Goal: Transaction & Acquisition: Rent Art

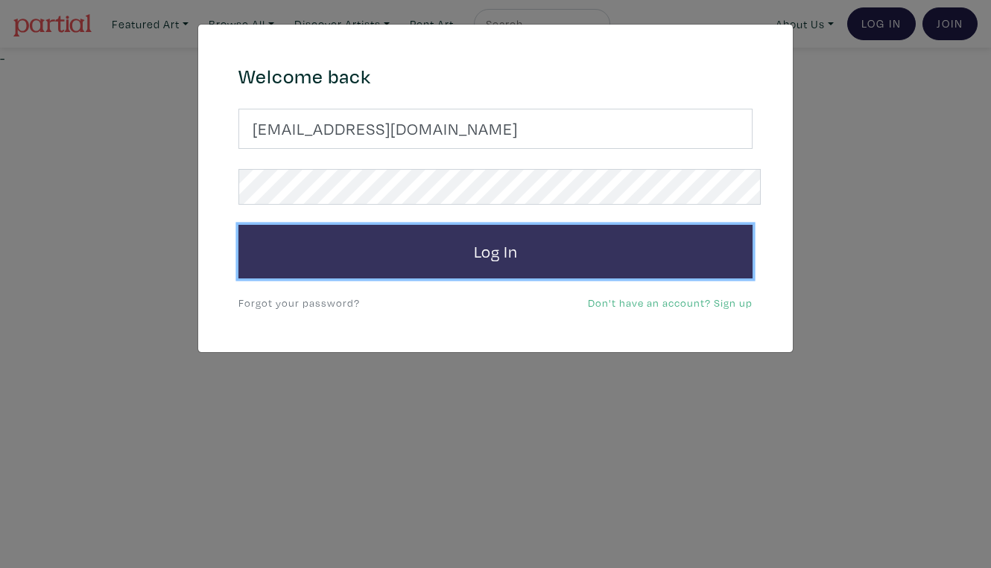
click at [479, 231] on button "Log In" at bounding box center [495, 252] width 514 height 54
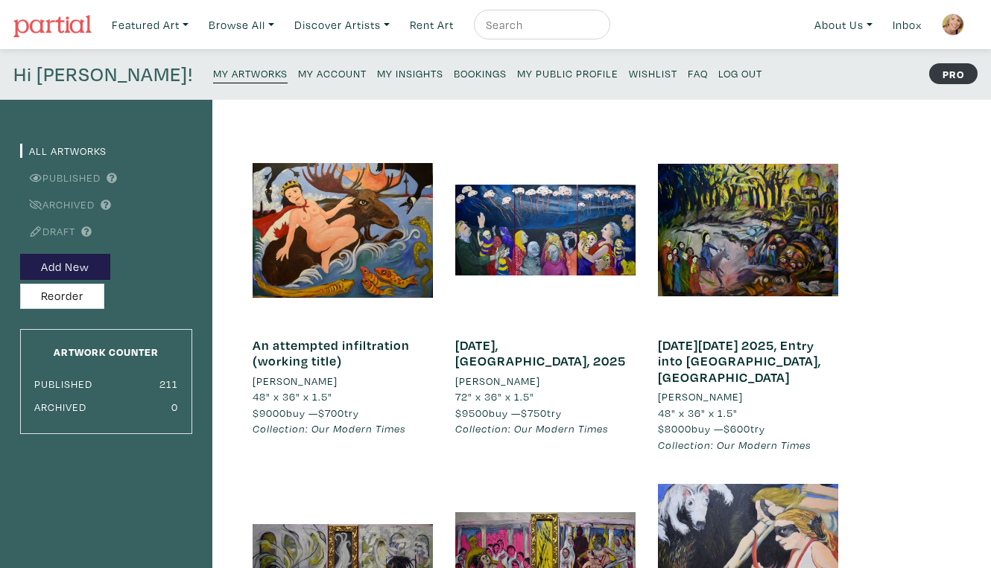
click at [517, 66] on small "My Public Profile" at bounding box center [567, 73] width 101 height 14
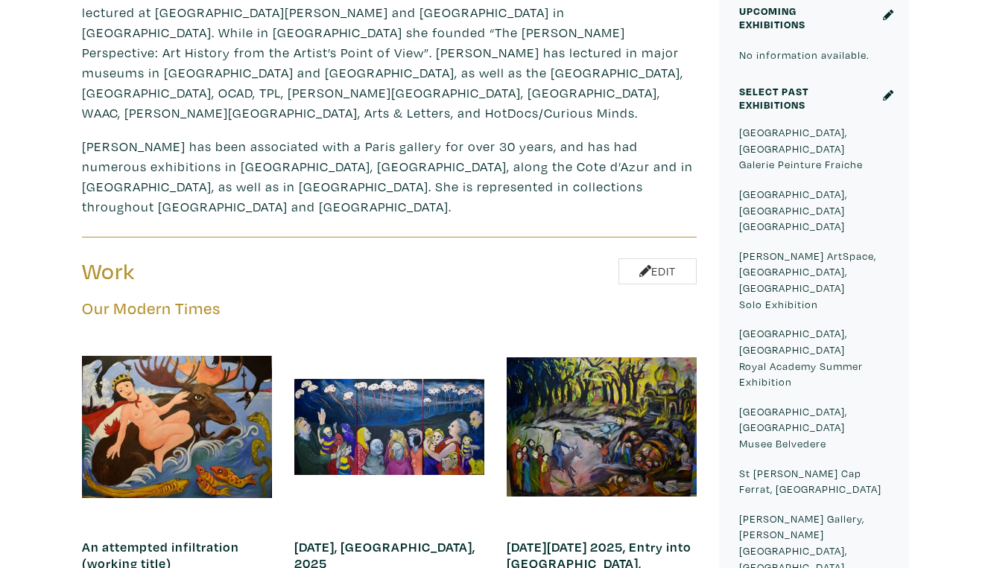
scroll to position [615, 0]
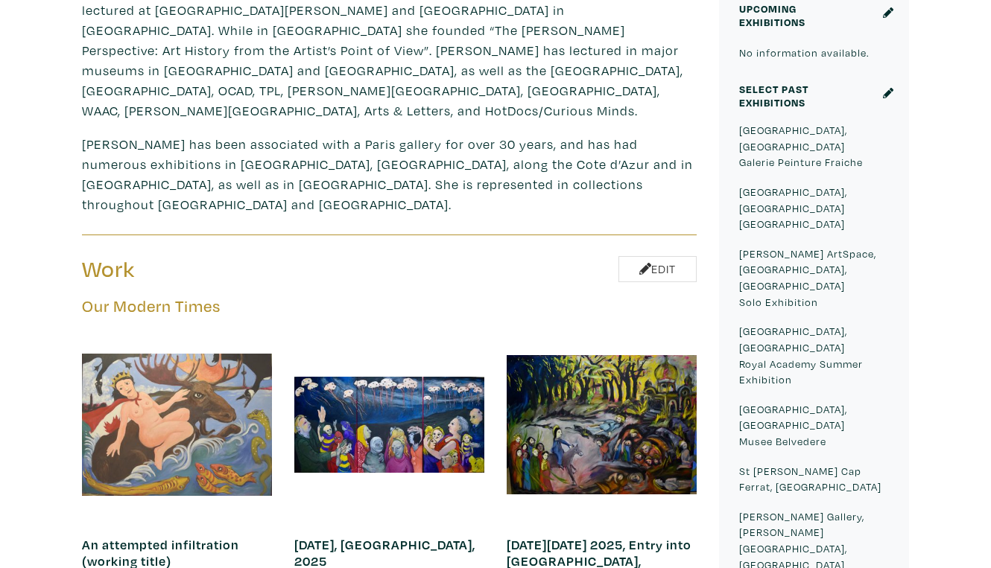
click at [230, 330] on div at bounding box center [177, 425] width 190 height 190
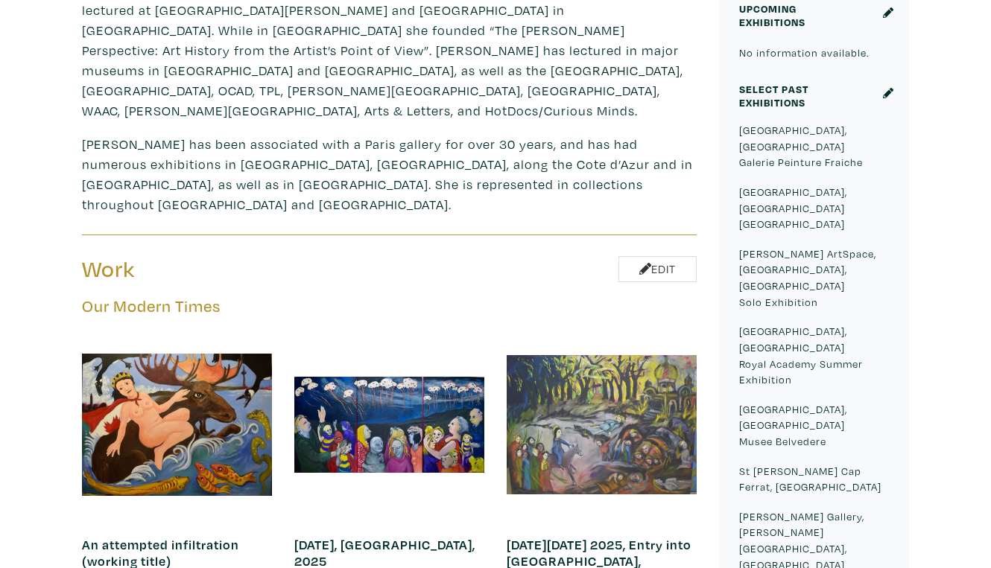
click at [571, 330] on div at bounding box center [602, 425] width 190 height 190
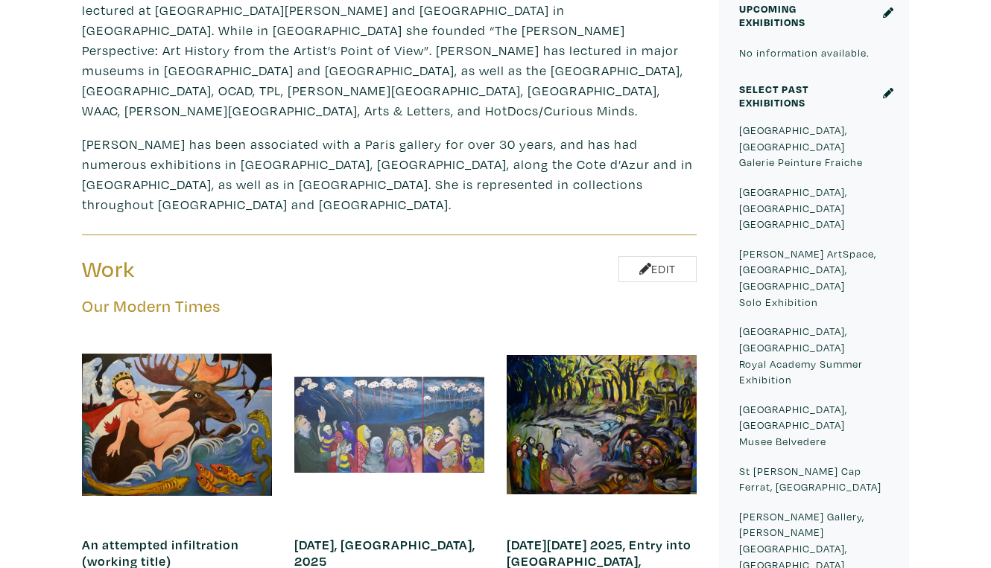
click at [457, 330] on div at bounding box center [389, 425] width 190 height 190
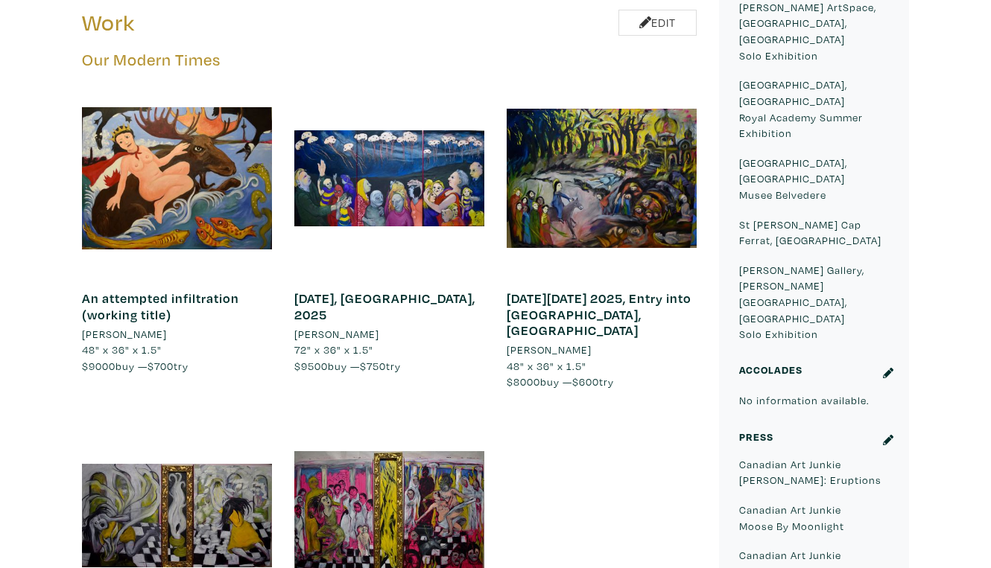
scroll to position [873, 0]
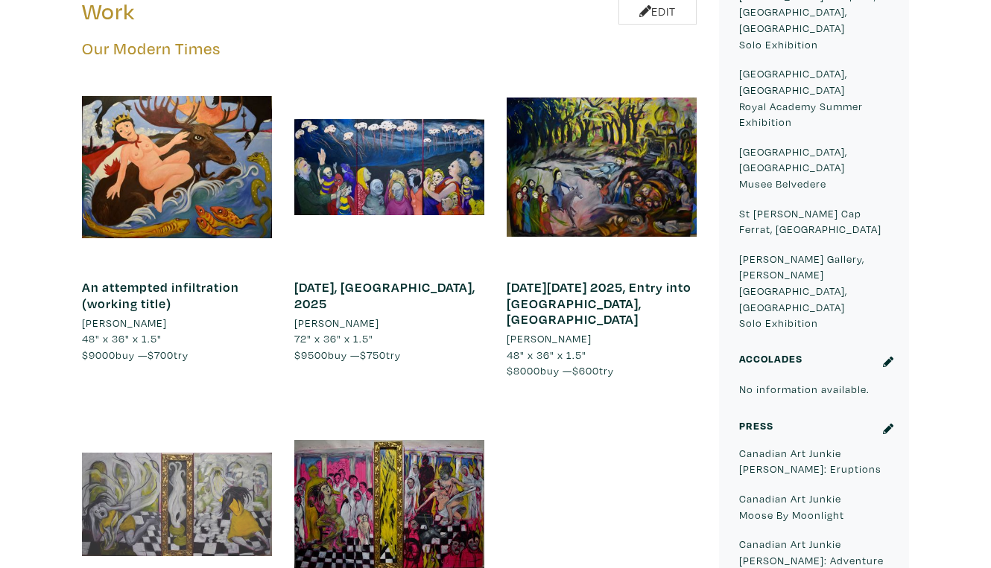
click at [249, 410] on div at bounding box center [177, 505] width 190 height 190
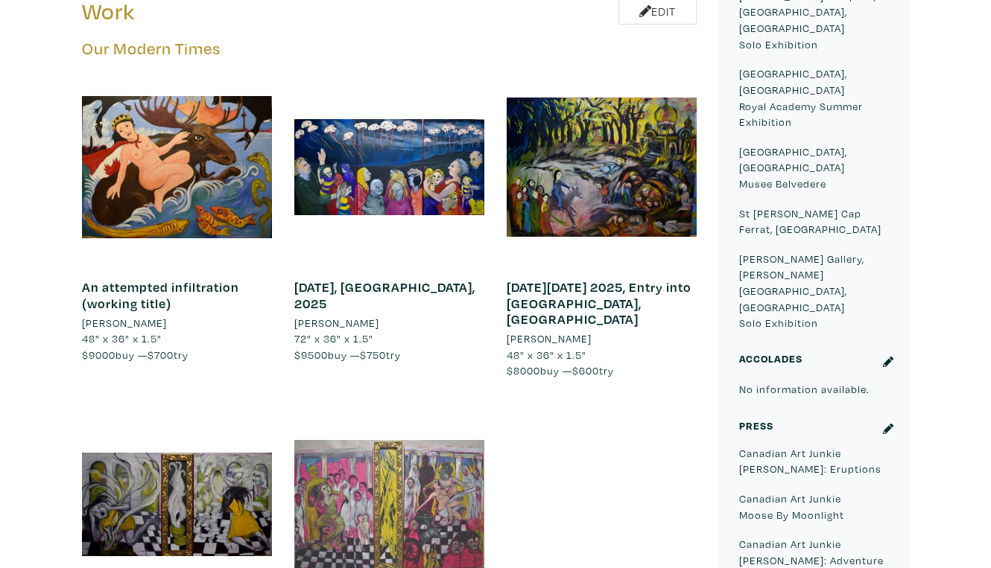
click at [446, 410] on div at bounding box center [389, 505] width 190 height 190
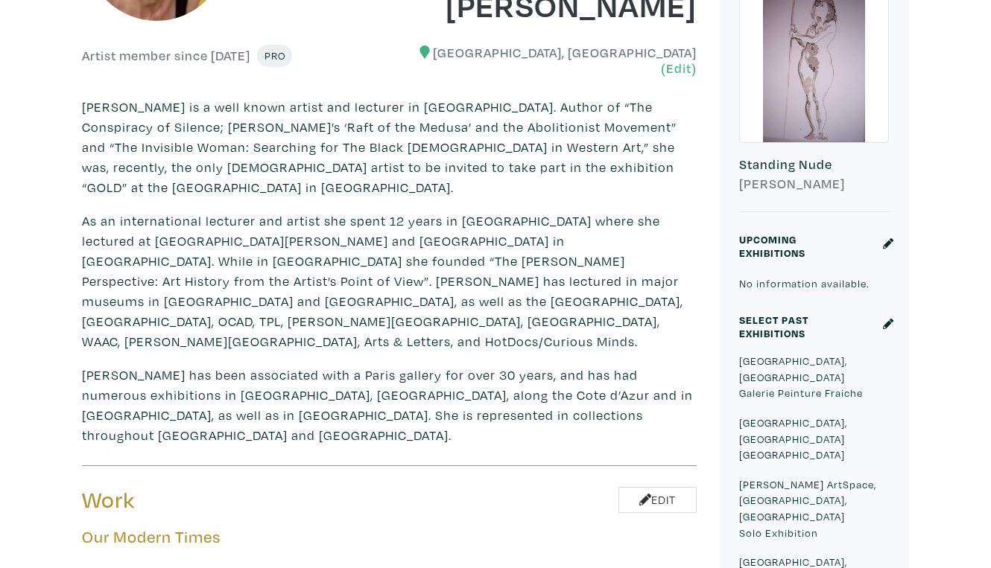
scroll to position [0, 0]
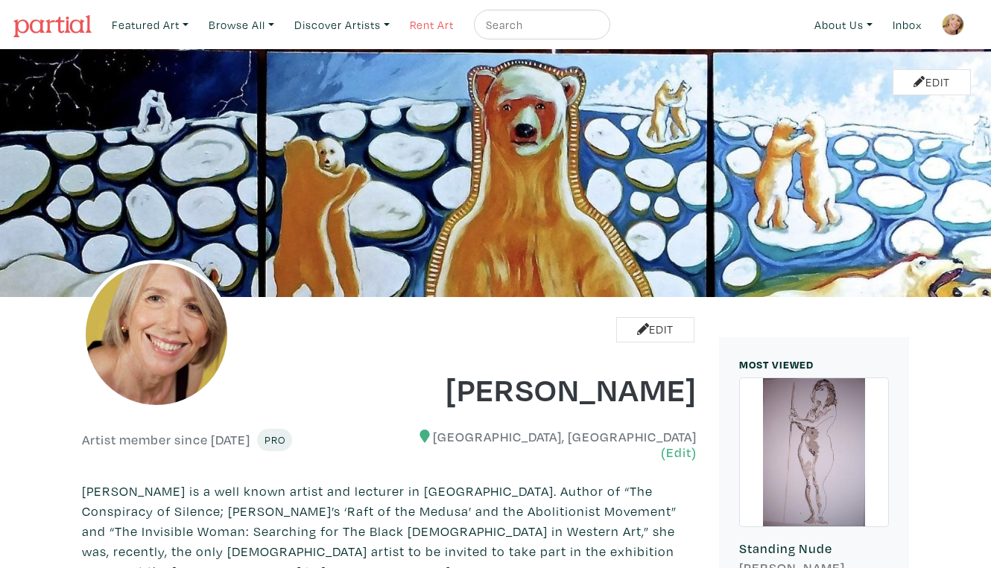
click at [422, 22] on link "Rent Art" at bounding box center [431, 25] width 57 height 31
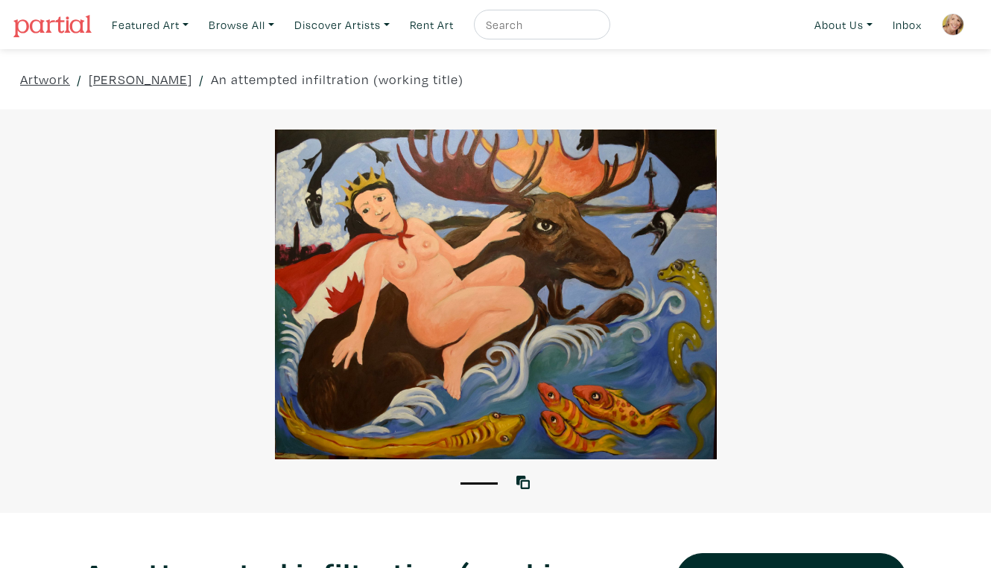
click at [880, 372] on div at bounding box center [495, 295] width 991 height 330
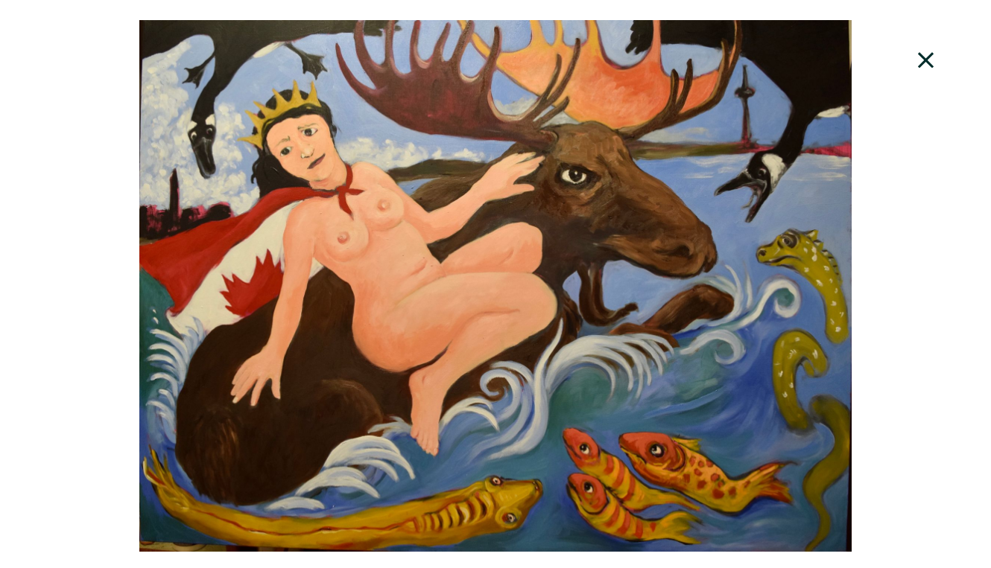
scroll to position [79, 0]
click at [930, 53] on icon at bounding box center [926, 60] width 16 height 16
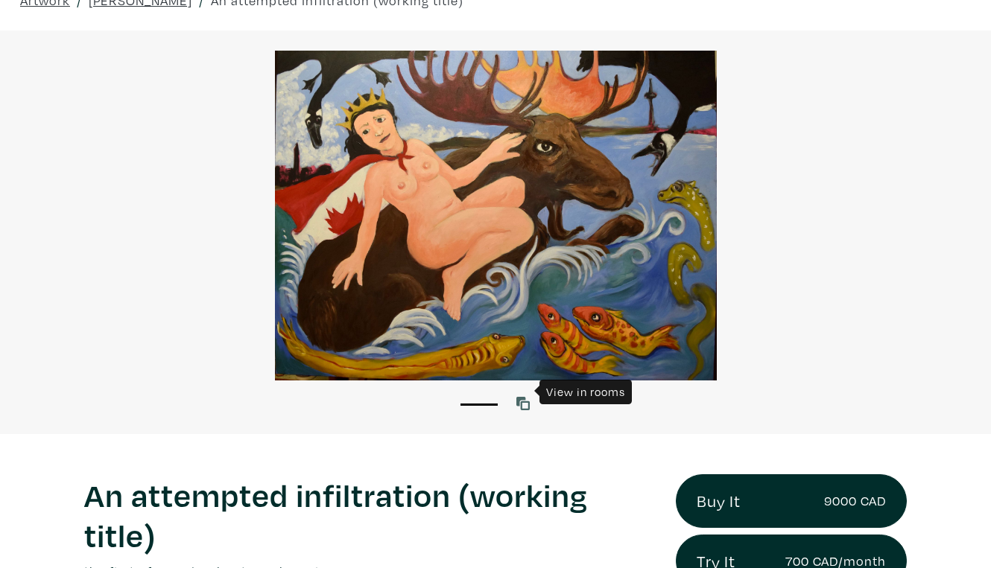
click at [524, 397] on icon at bounding box center [522, 403] width 13 height 13
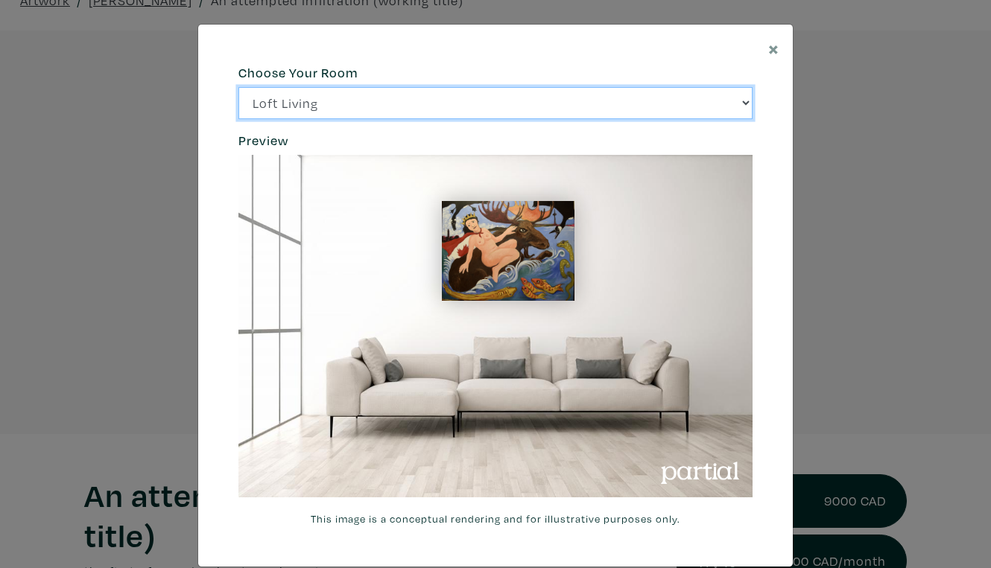
click option "Bright Bedroom" at bounding box center [0, 0] width 0 height 0
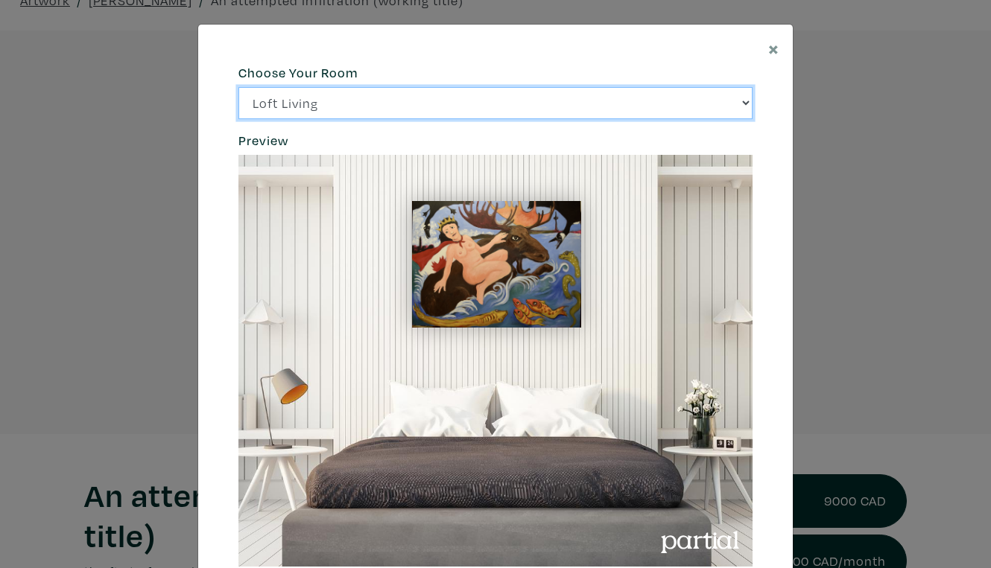
click option "City Office" at bounding box center [0, 0] width 0 height 0
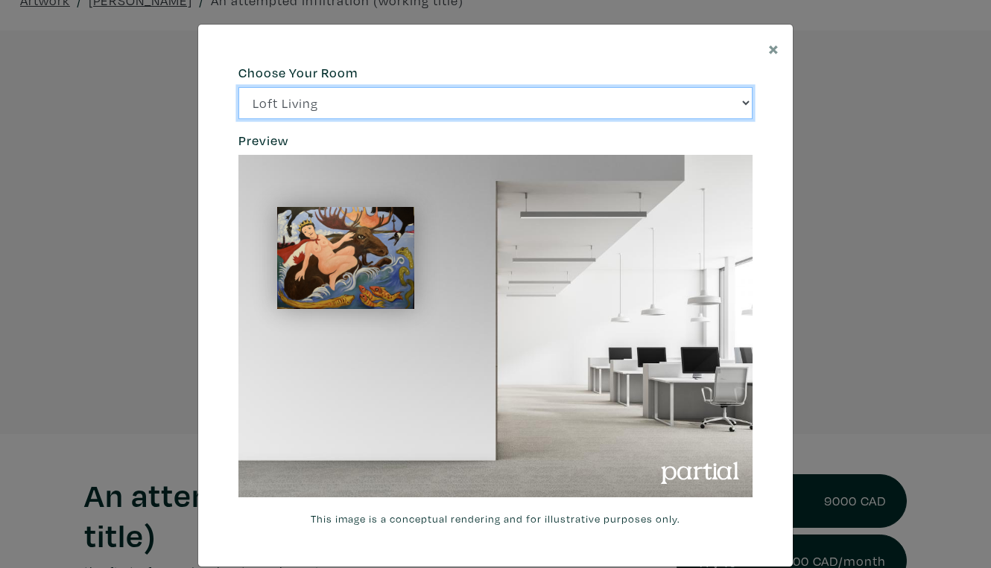
select select "/thumb/phpThumb.php?src=https%3A%2F%2Flabs.partial.gallery%2Fprojects%2Frenderi…"
click option "Gallery Space" at bounding box center [0, 0] width 0 height 0
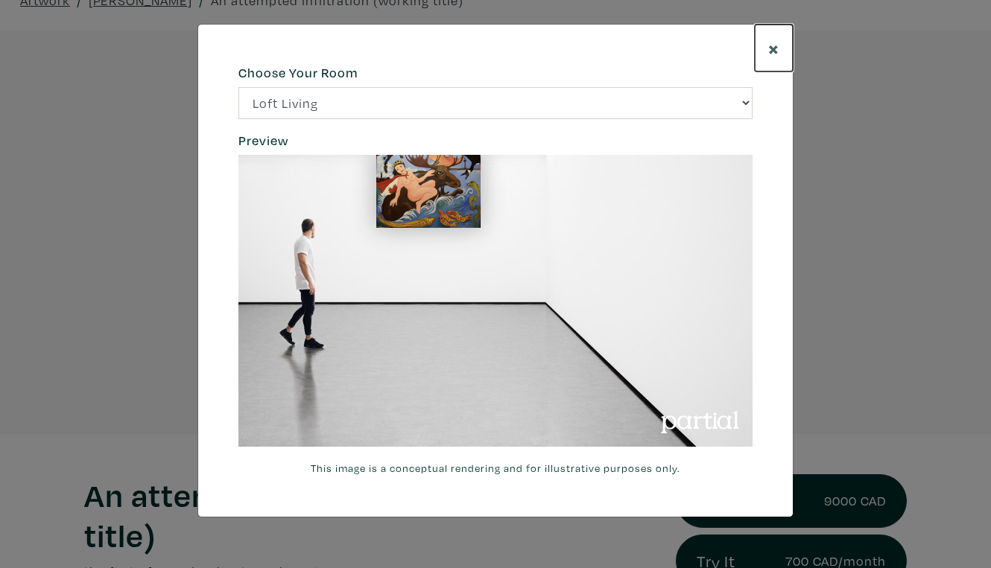
click at [776, 42] on span "×" at bounding box center [773, 48] width 11 height 26
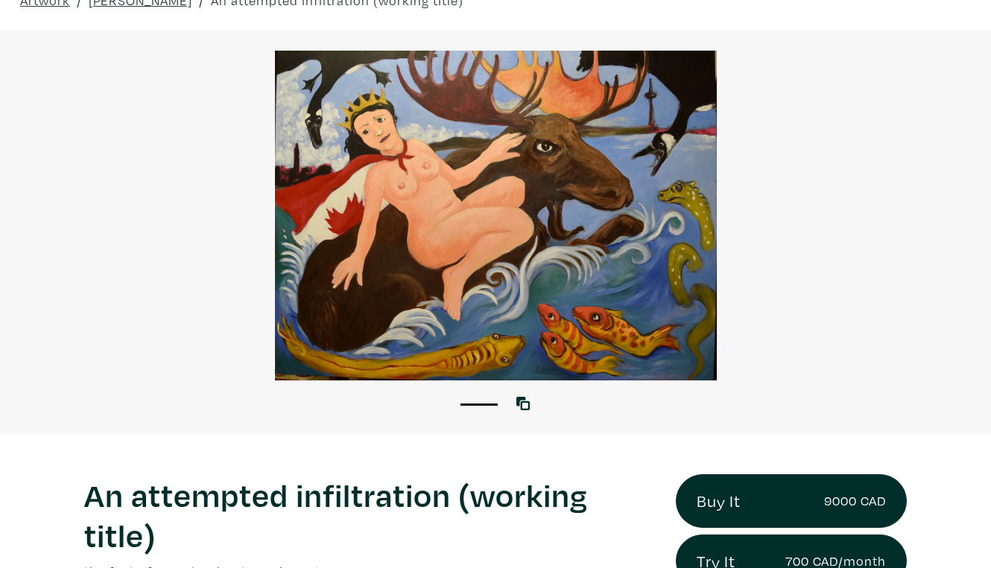
click at [773, 175] on div at bounding box center [495, 216] width 991 height 330
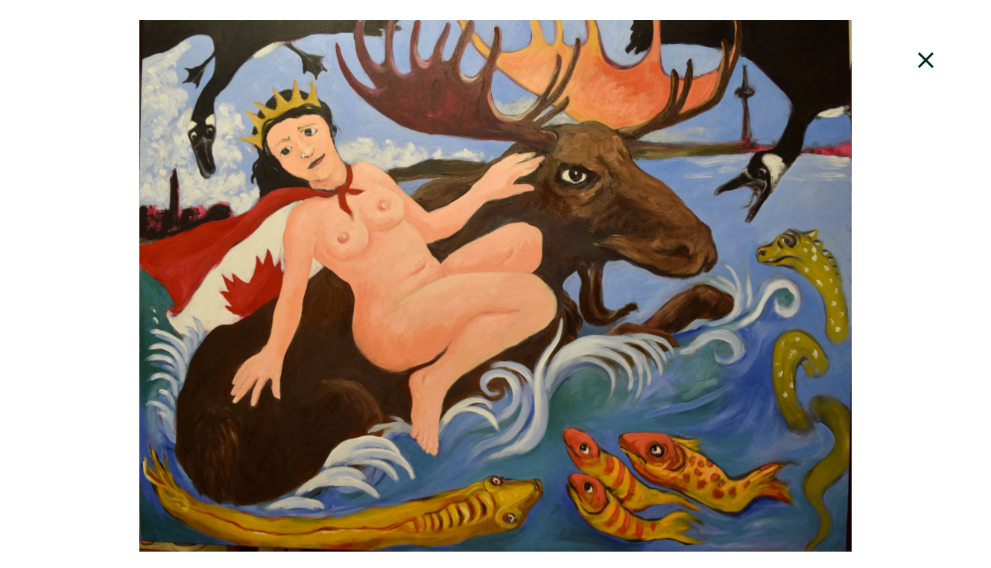
click at [933, 53] on icon at bounding box center [926, 60] width 16 height 16
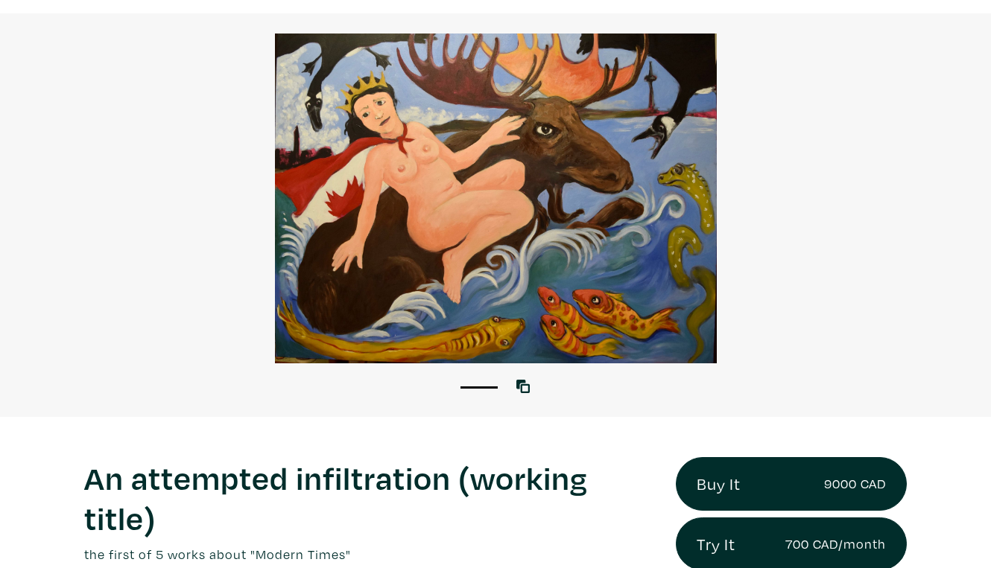
scroll to position [98, 0]
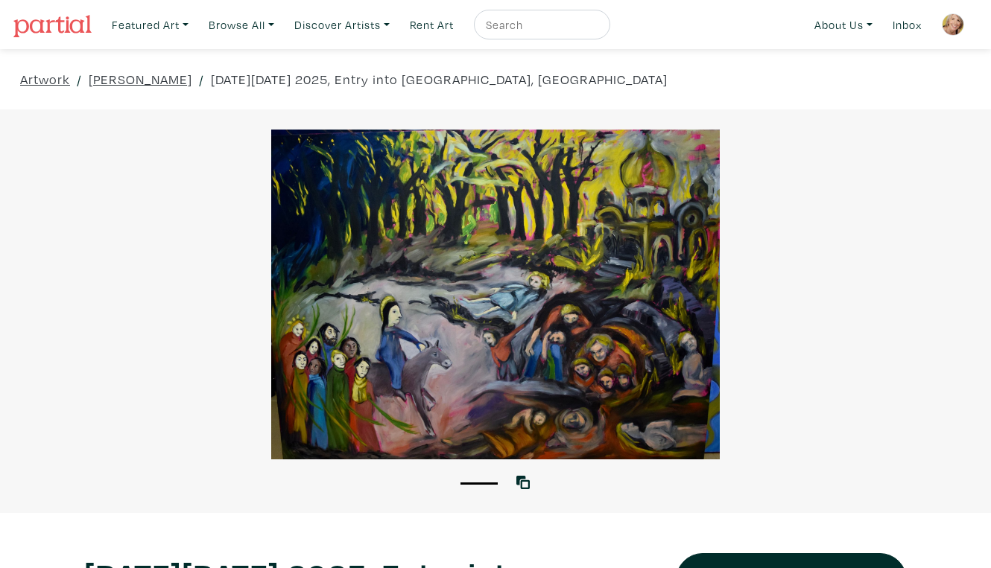
click at [785, 304] on div at bounding box center [495, 295] width 991 height 330
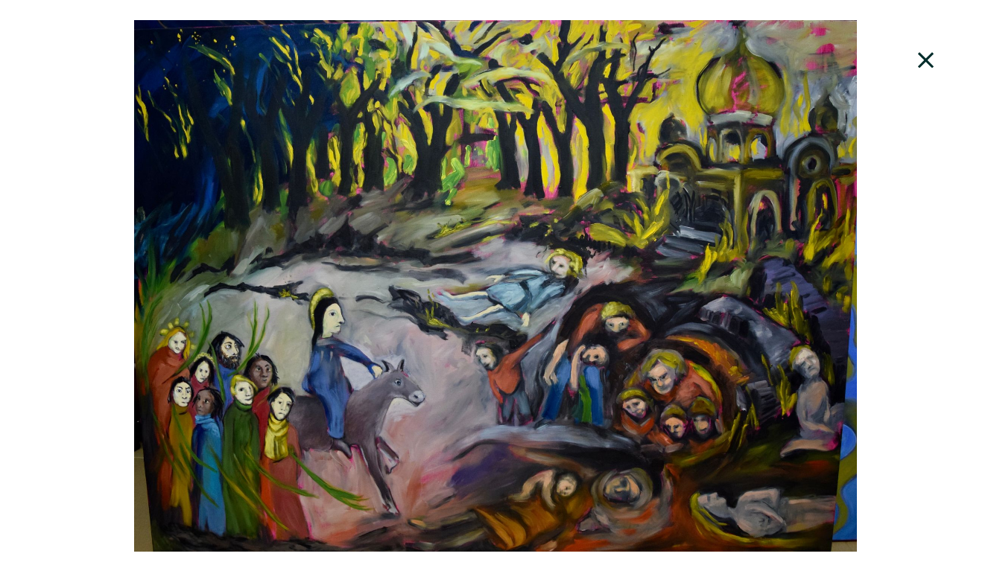
click at [933, 52] on icon at bounding box center [926, 60] width 16 height 16
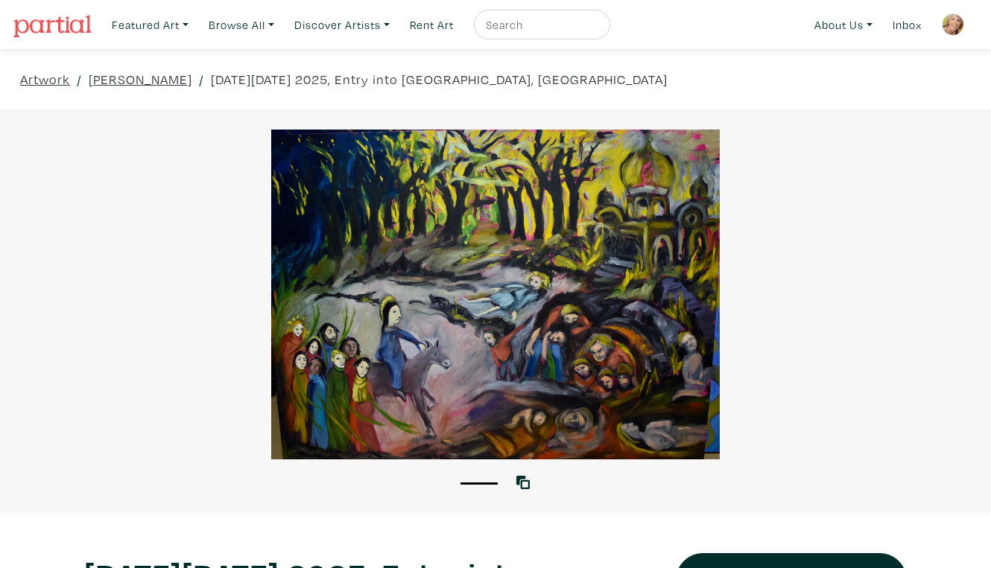
scroll to position [3, 0]
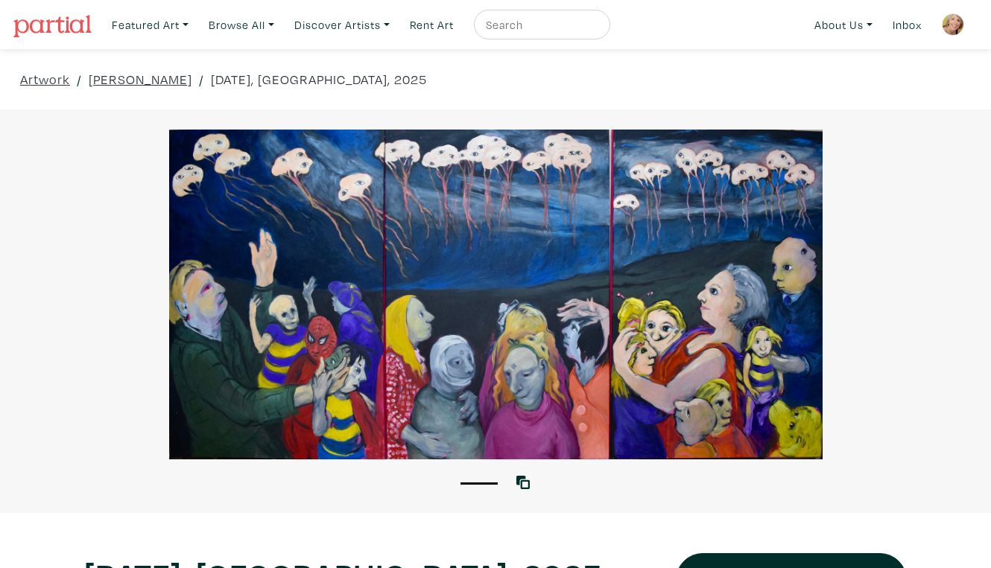
click at [878, 358] on div at bounding box center [495, 295] width 991 height 330
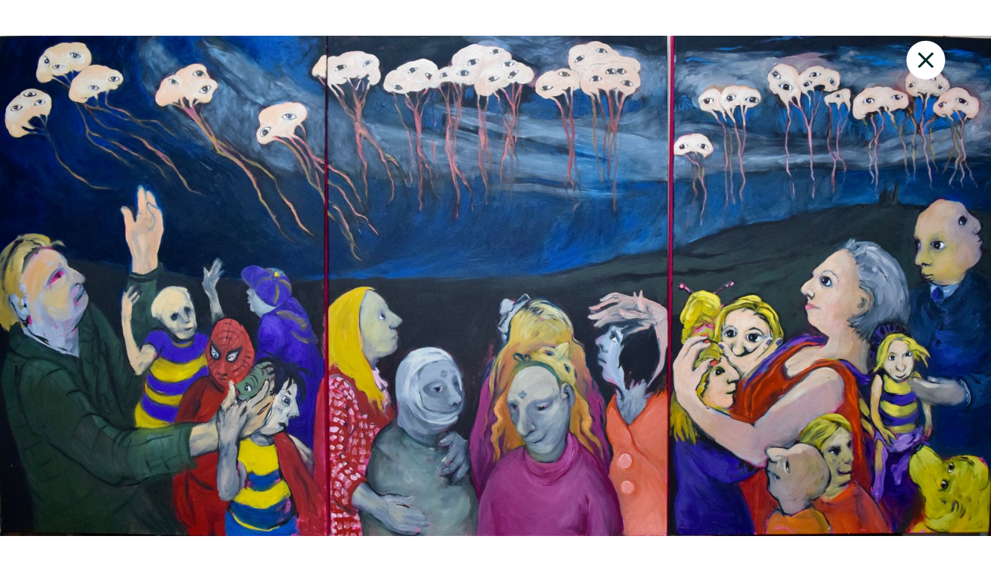
click at [933, 52] on icon at bounding box center [926, 60] width 16 height 16
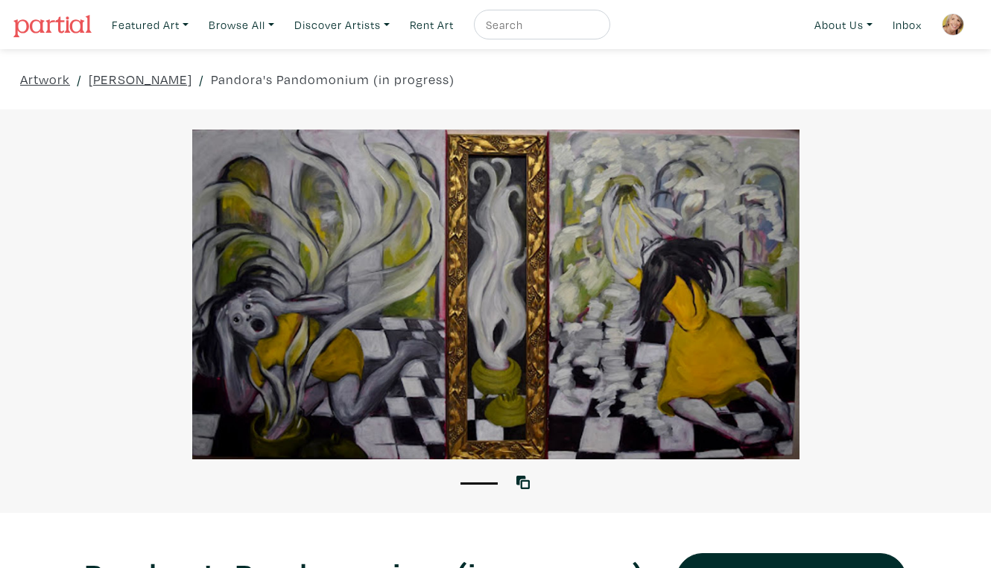
click at [921, 334] on div at bounding box center [495, 295] width 991 height 330
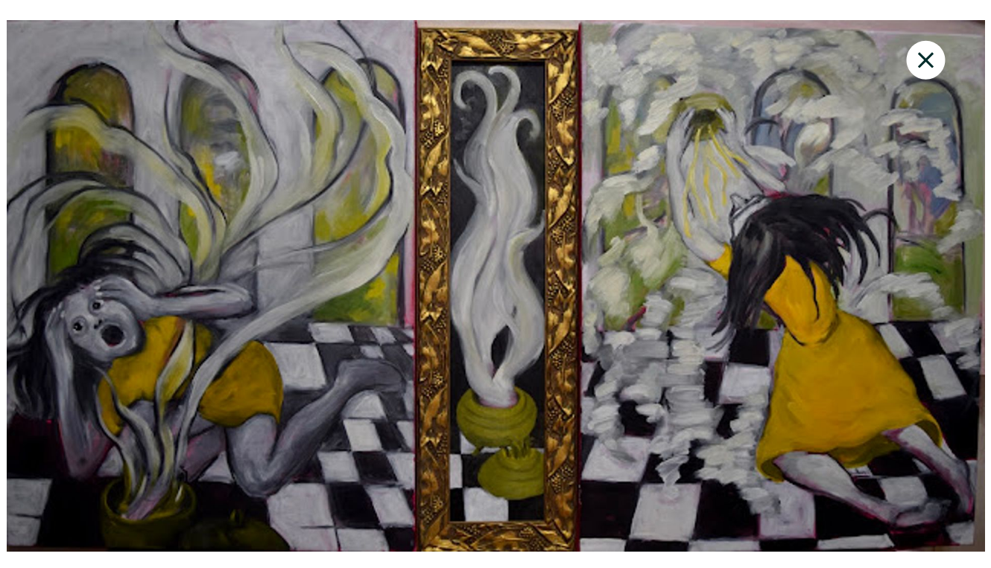
click at [928, 52] on icon at bounding box center [926, 60] width 16 height 16
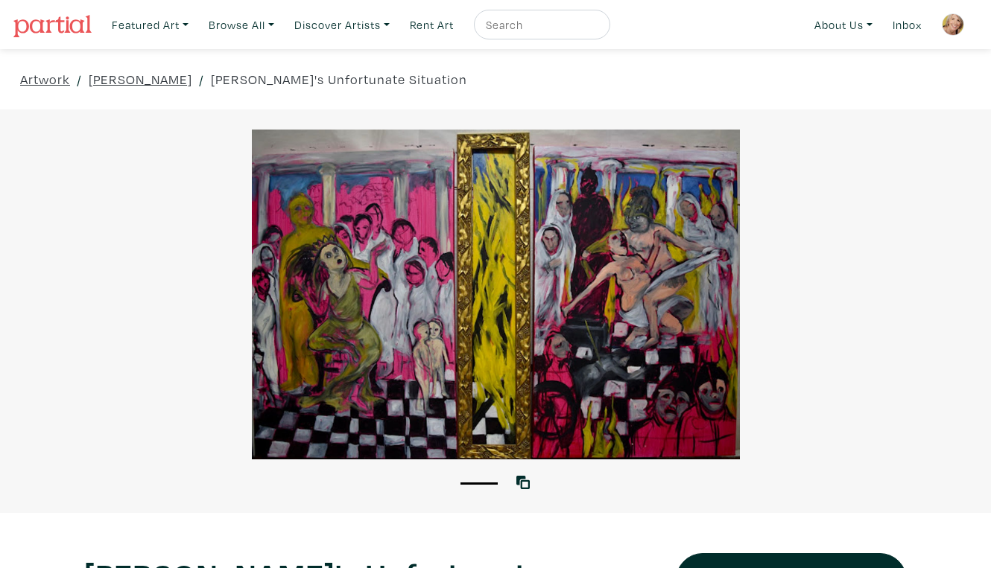
click at [836, 234] on div at bounding box center [495, 295] width 991 height 330
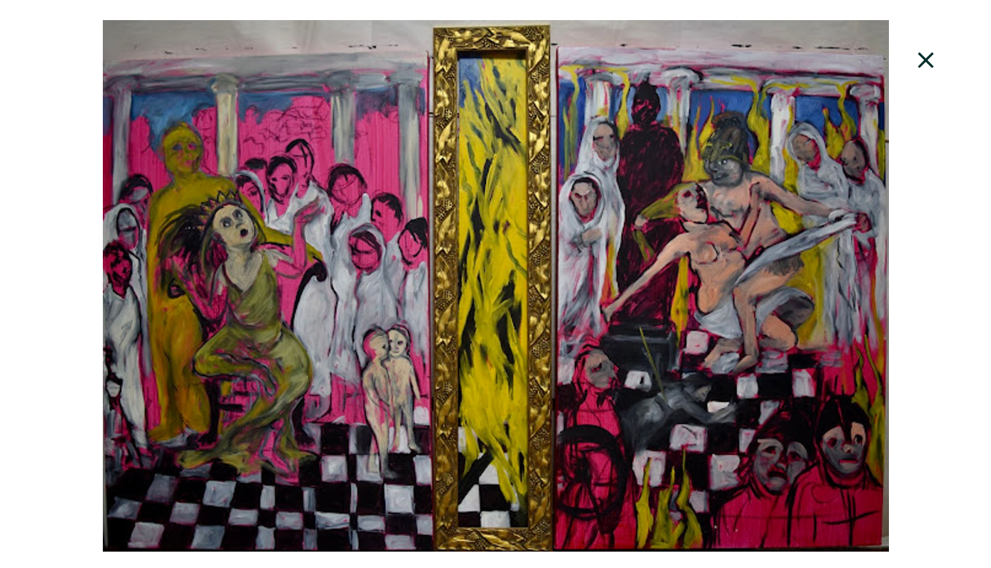
click at [932, 51] on icon at bounding box center [926, 60] width 51 height 40
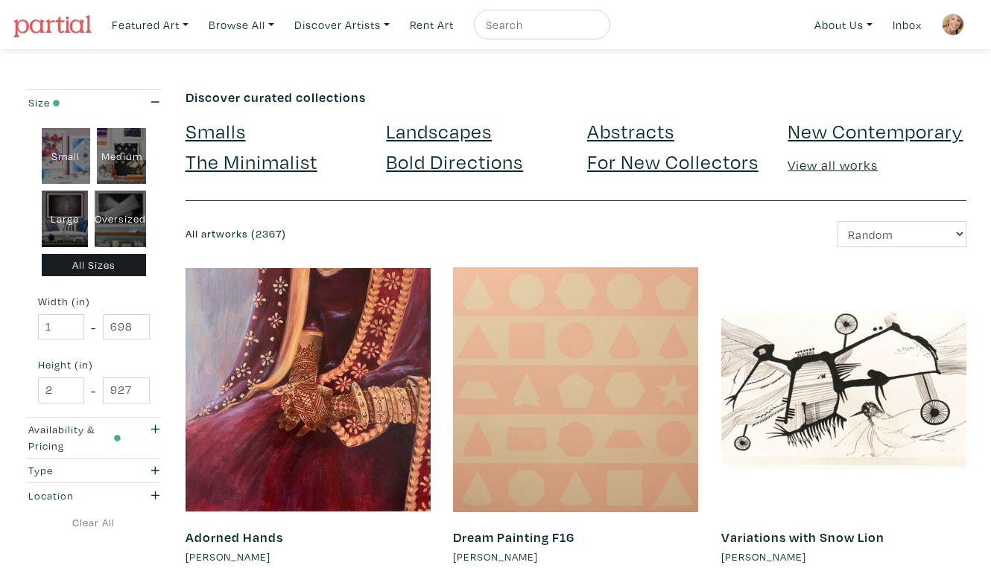
click at [129, 195] on div "Oversized" at bounding box center [120, 219] width 51 height 57
type input "48"
type input "400"
type input "48"
type input "121"
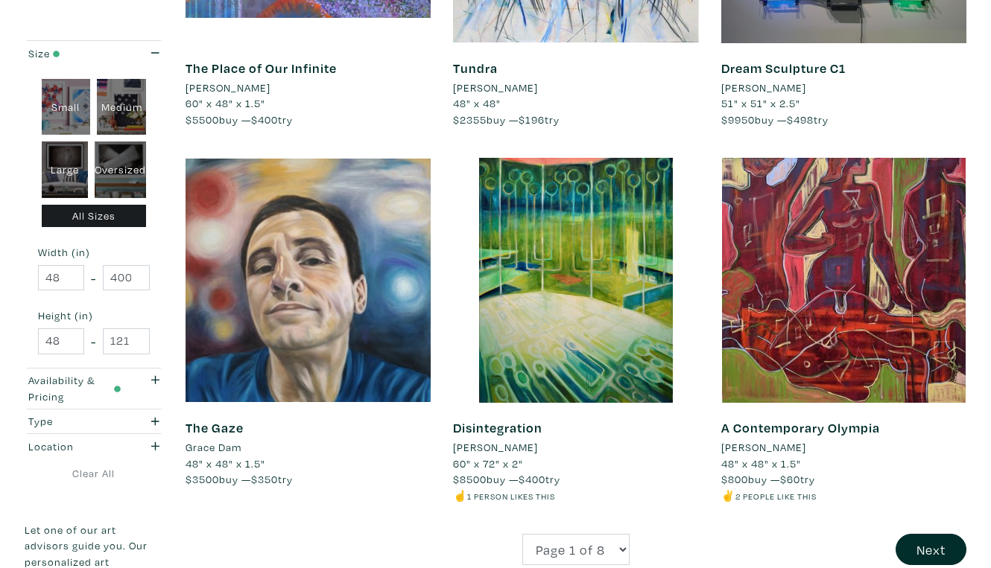
scroll to position [2700, 0]
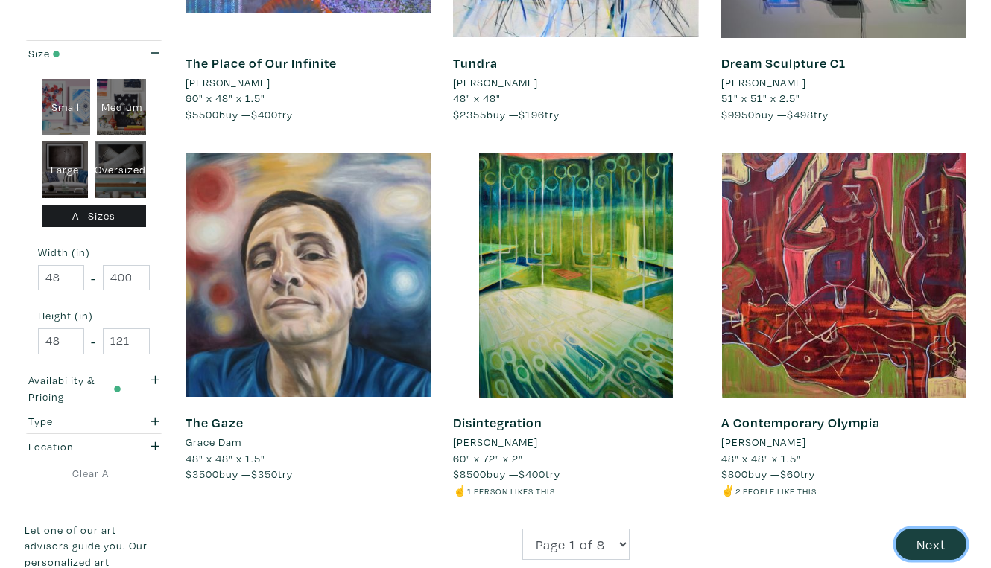
click at [935, 529] on button "Next" at bounding box center [930, 545] width 71 height 32
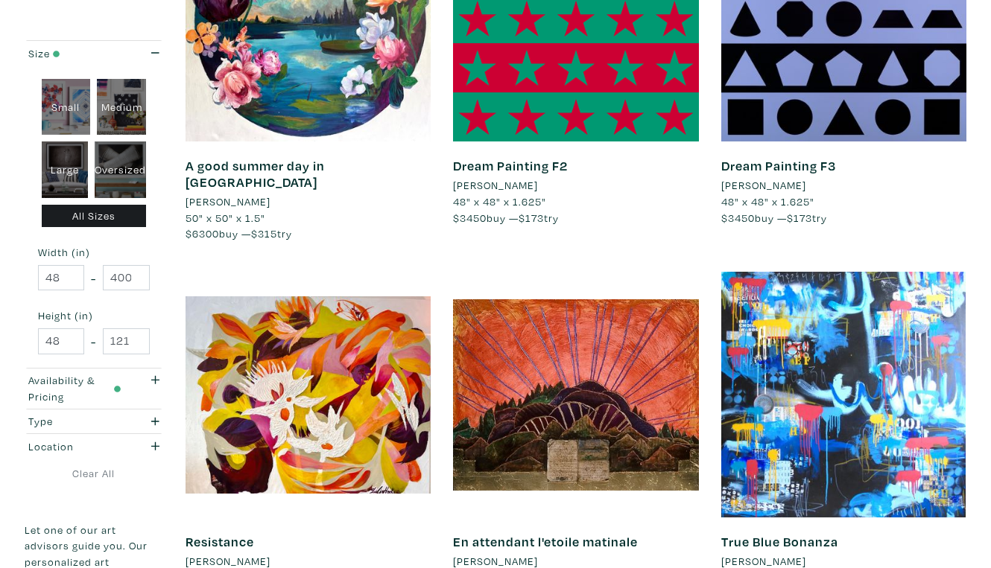
scroll to position [2649, 0]
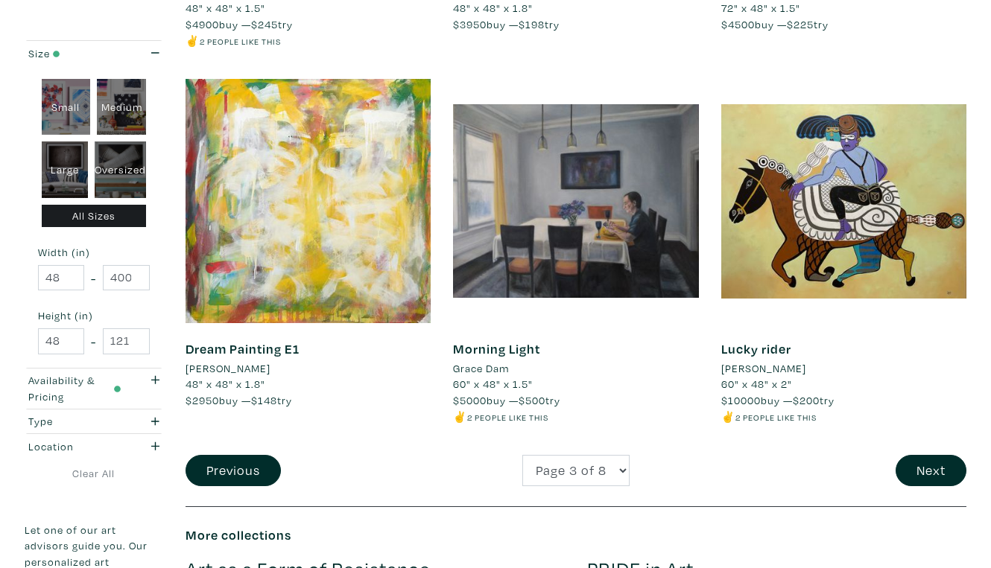
scroll to position [2825, 0]
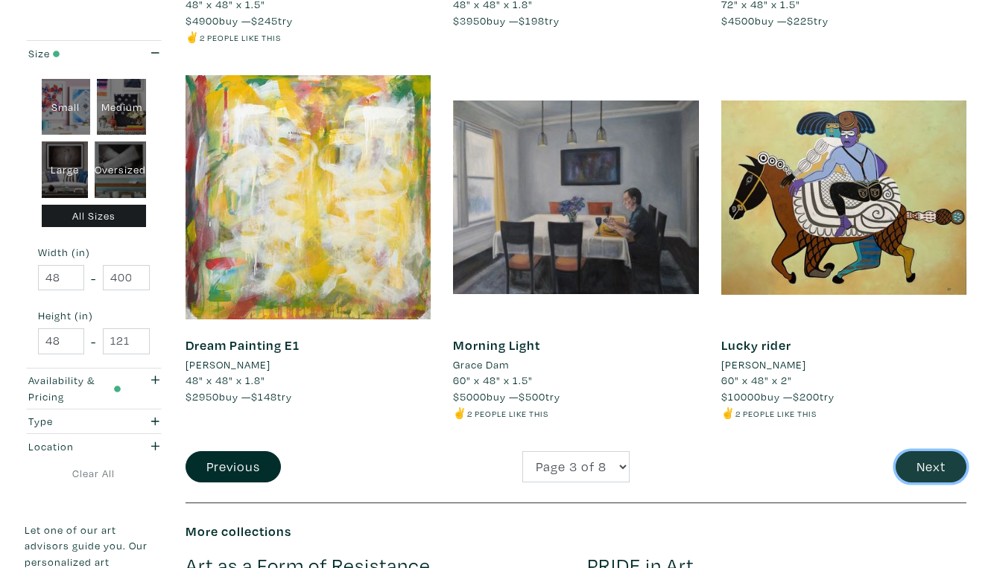
click at [935, 451] on button "Next" at bounding box center [930, 467] width 71 height 32
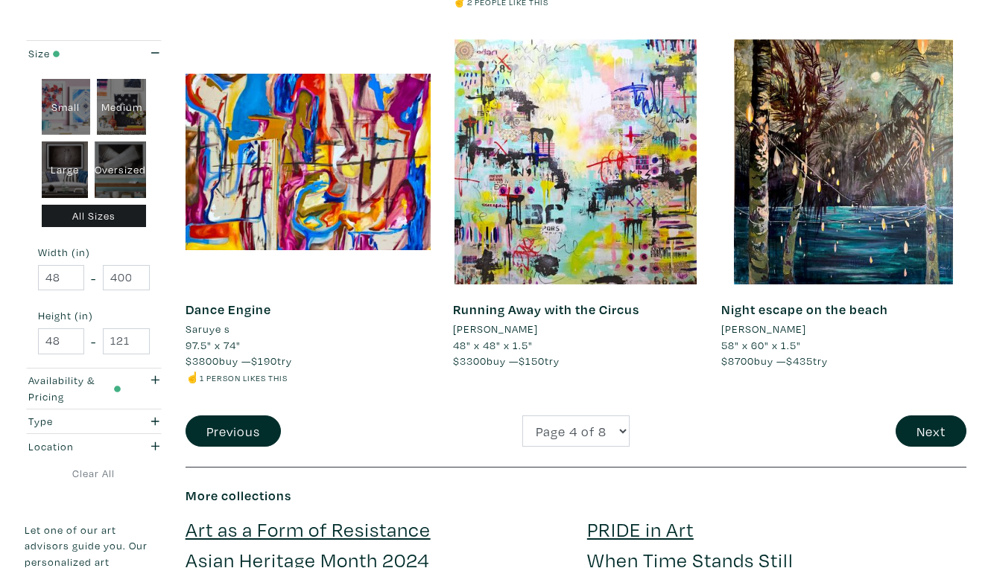
scroll to position [2928, 0]
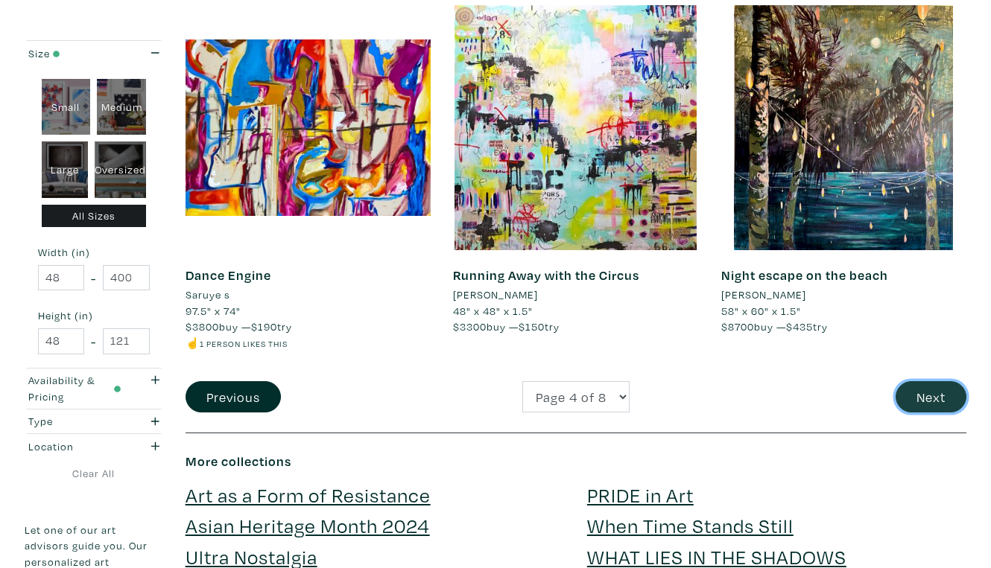
click at [925, 381] on button "Next" at bounding box center [930, 397] width 71 height 32
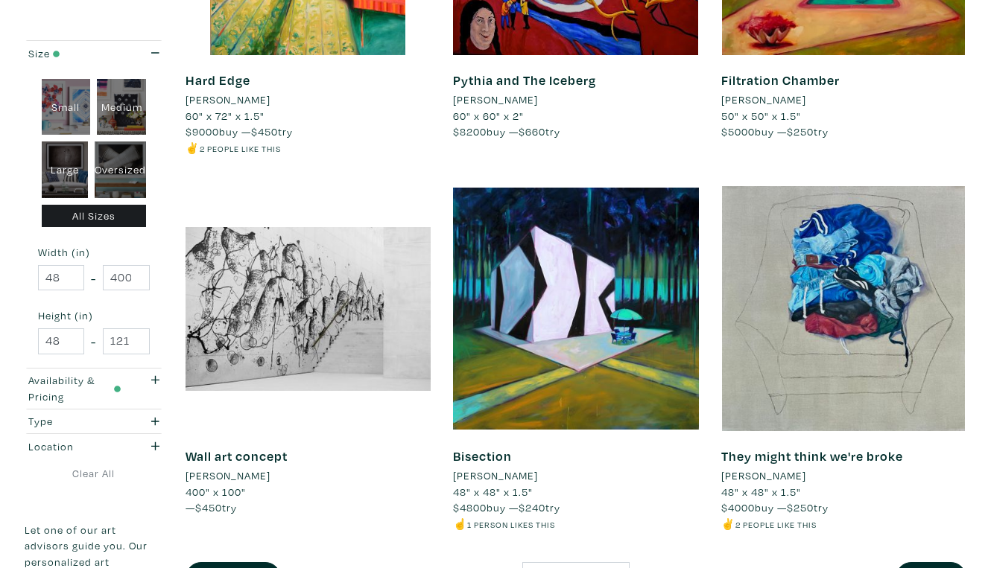
scroll to position [2747, 0]
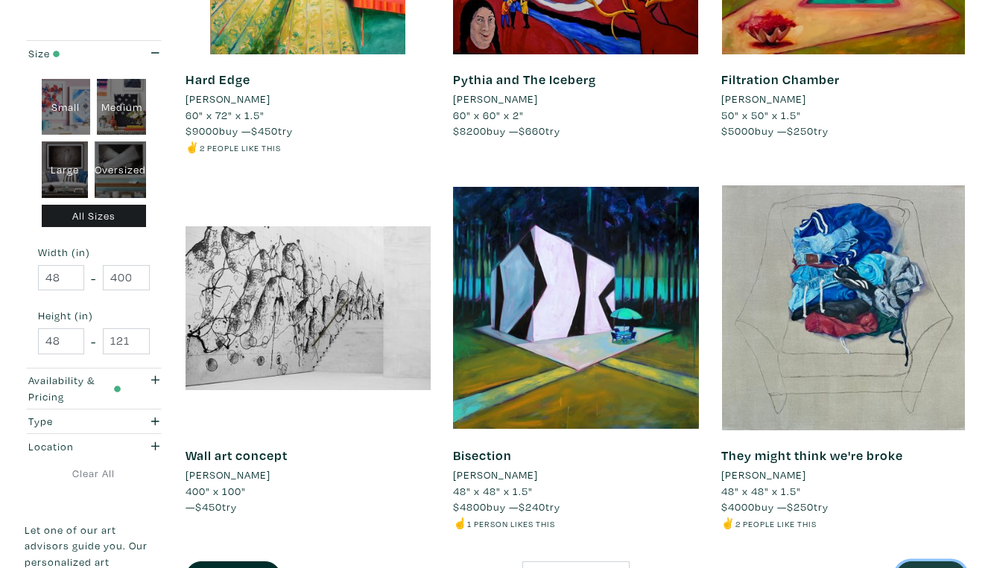
click at [934, 562] on button "Next" at bounding box center [930, 578] width 71 height 32
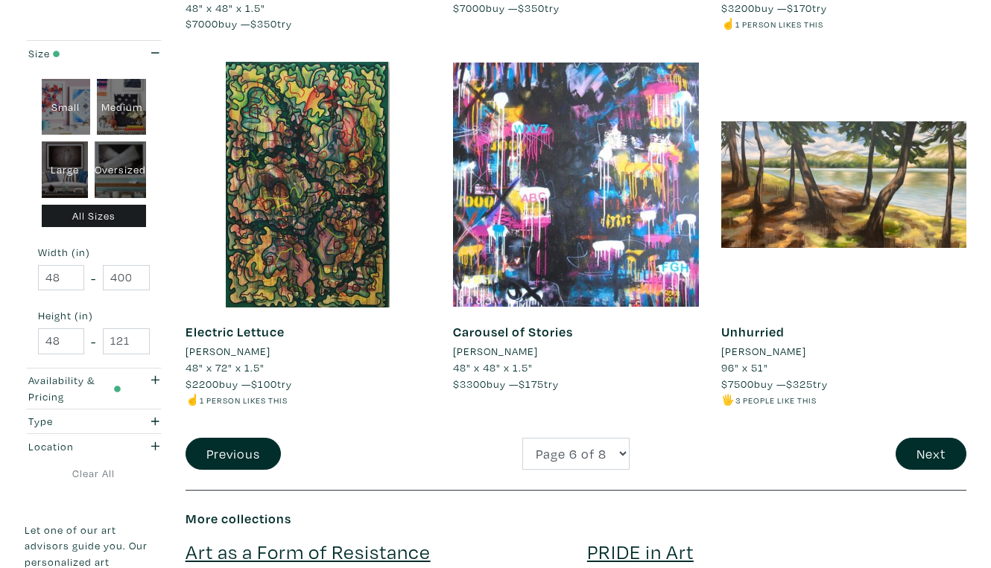
scroll to position [2869, 0]
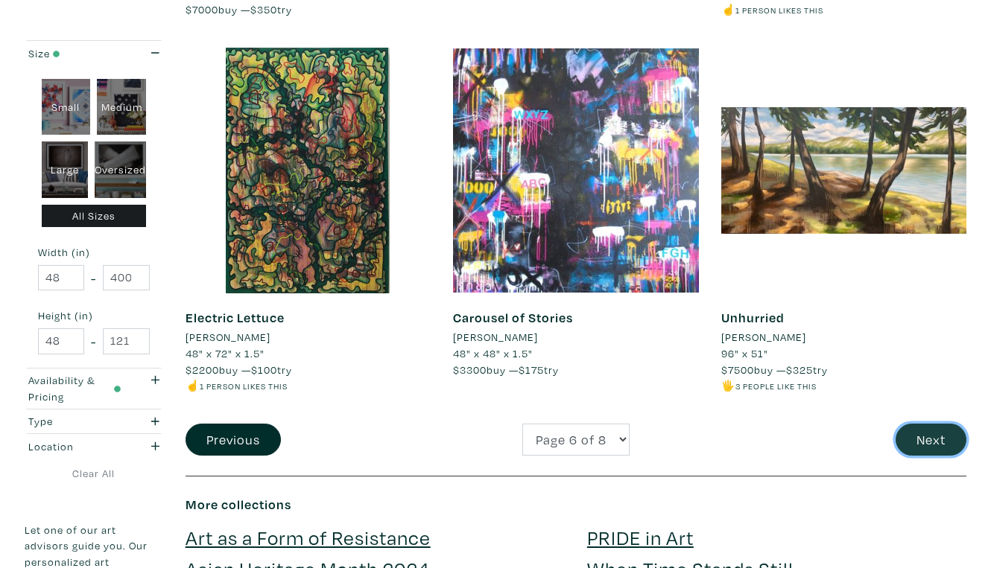
click at [922, 424] on button "Next" at bounding box center [930, 440] width 71 height 32
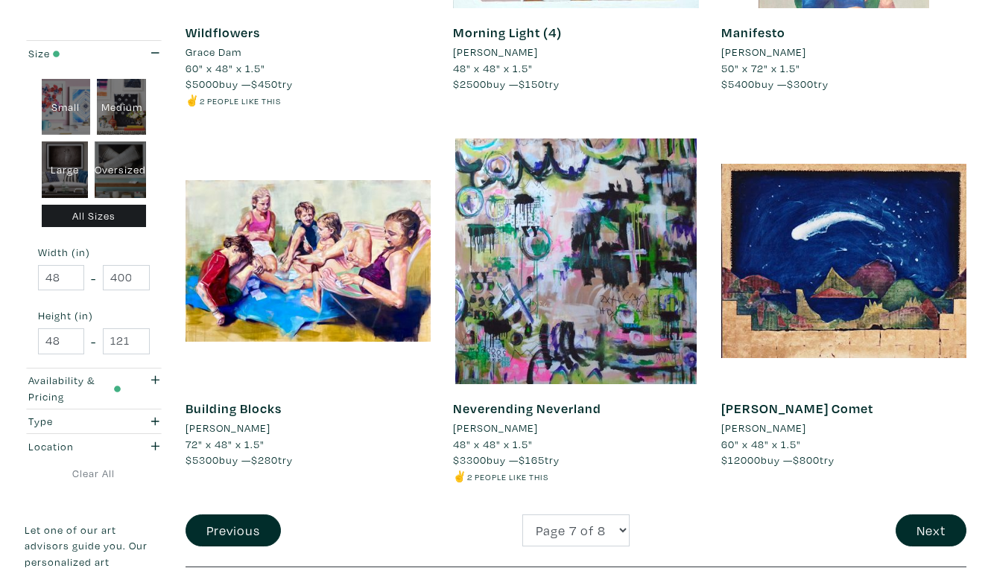
scroll to position [2828, 0]
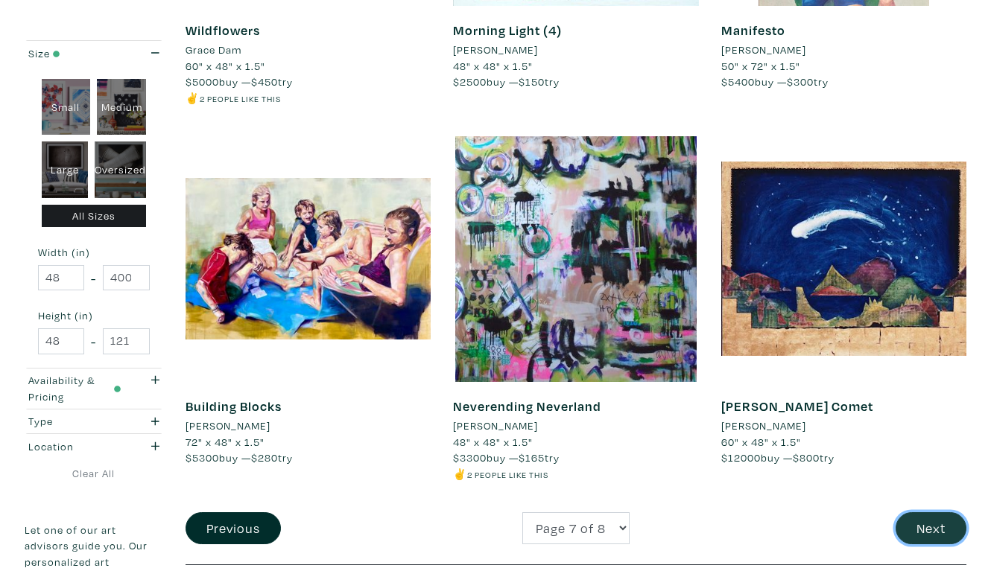
click at [935, 513] on button "Next" at bounding box center [930, 529] width 71 height 32
